Goal: Go to known website: Access a specific website the user already knows

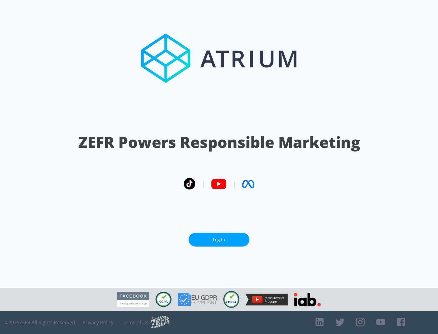
click at [219, 240] on link "Log In" at bounding box center [218, 240] width 61 height 14
